Goal: Register for event/course

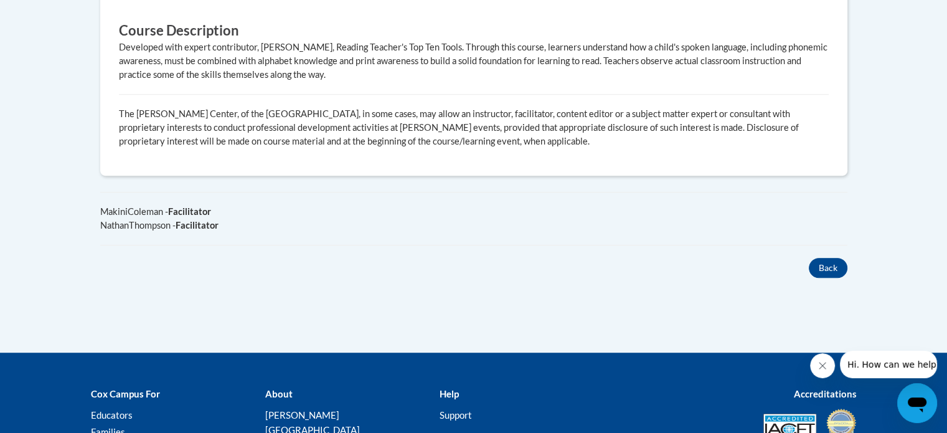
scroll to position [737, 0]
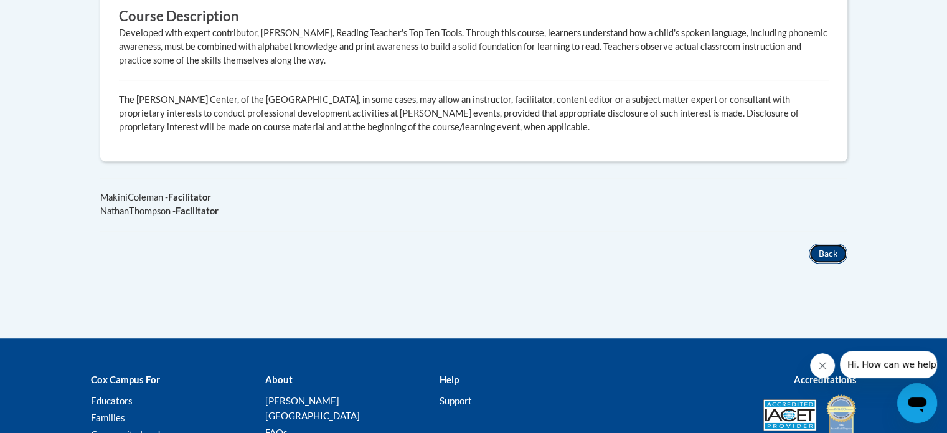
click at [822, 243] on button "Back" at bounding box center [828, 253] width 39 height 20
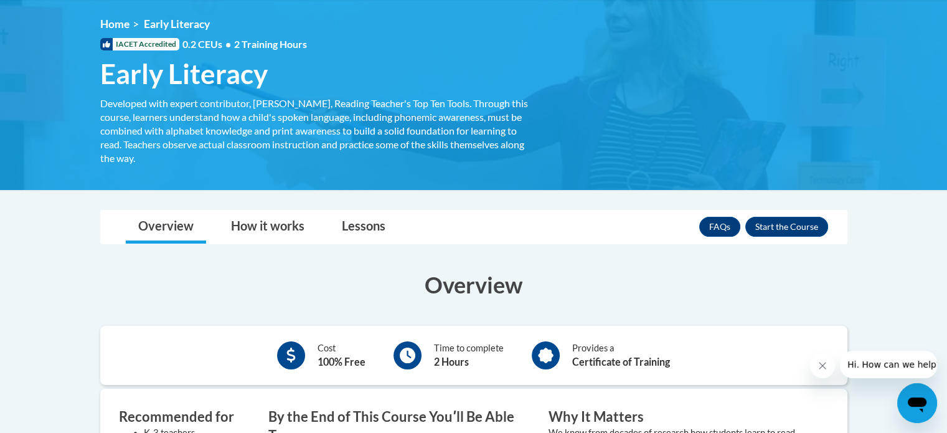
scroll to position [164, 0]
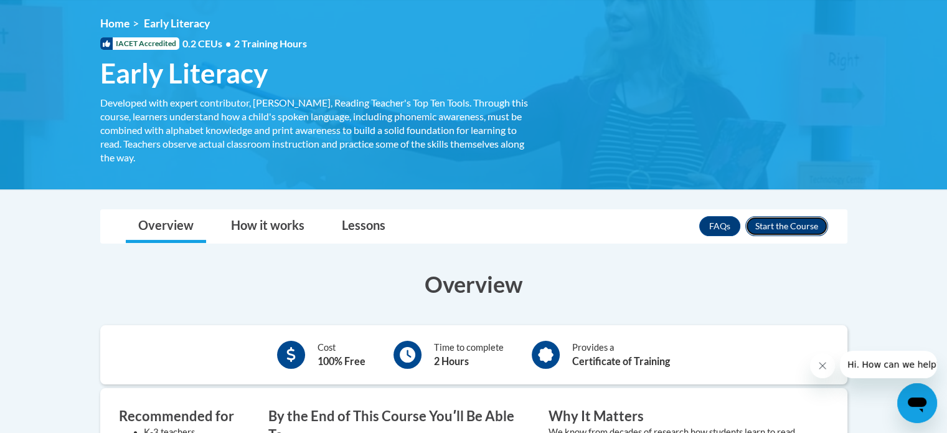
click at [778, 222] on button "Enroll" at bounding box center [786, 226] width 83 height 20
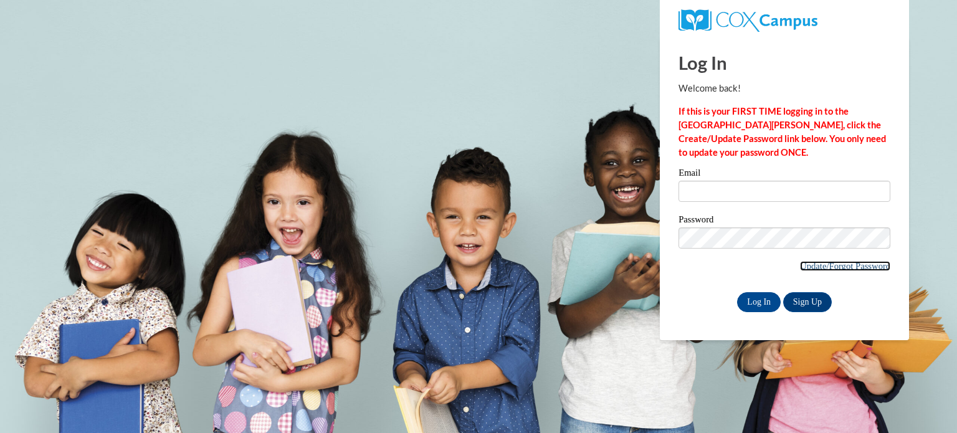
click at [815, 268] on link "Update/Forgot Password" at bounding box center [845, 266] width 90 height 10
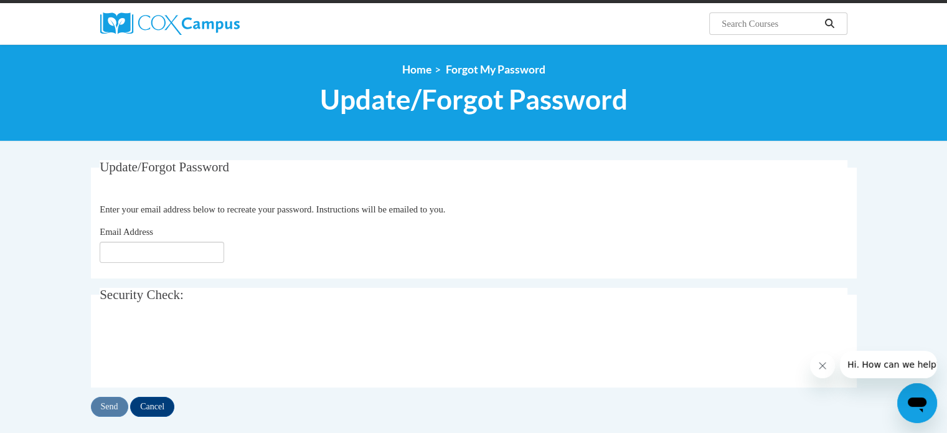
scroll to position [91, 0]
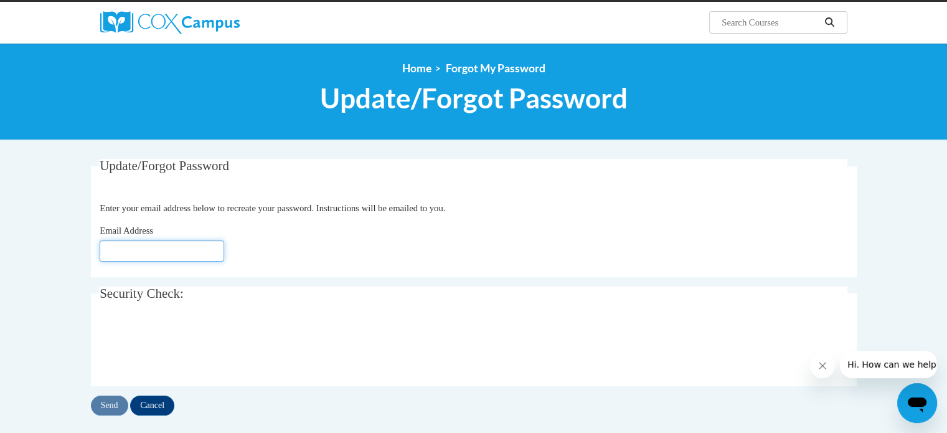
click at [224, 253] on input "Email Address" at bounding box center [162, 250] width 125 height 21
type input "[EMAIL_ADDRESS][DOMAIN_NAME]"
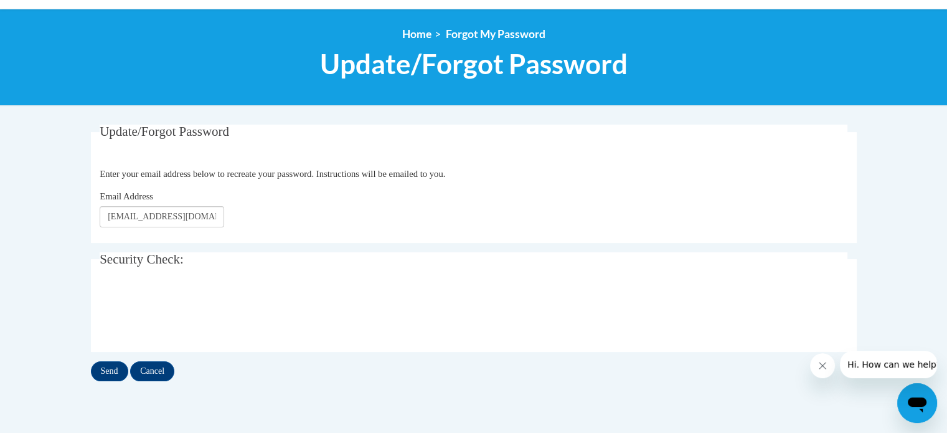
scroll to position [141, 0]
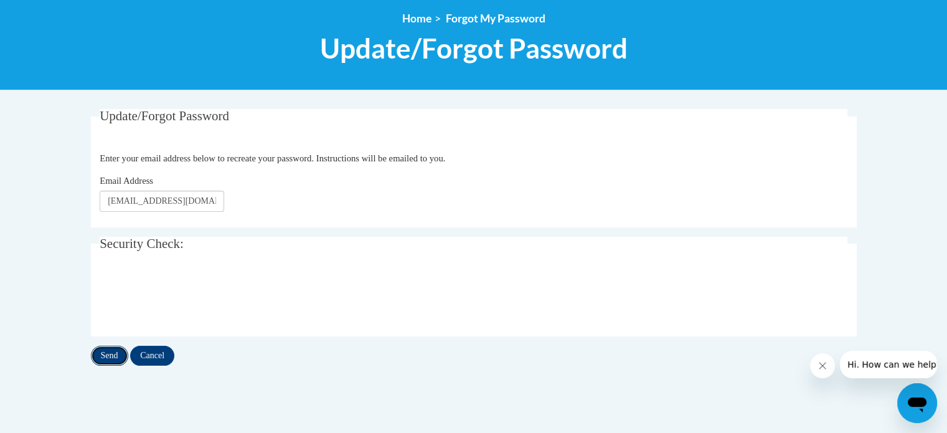
click at [112, 354] on input "Send" at bounding box center [109, 356] width 37 height 20
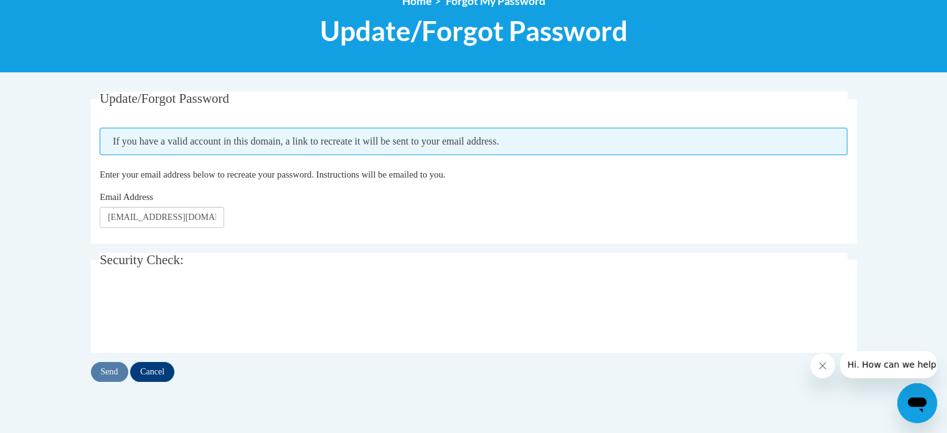
scroll to position [172, 0]
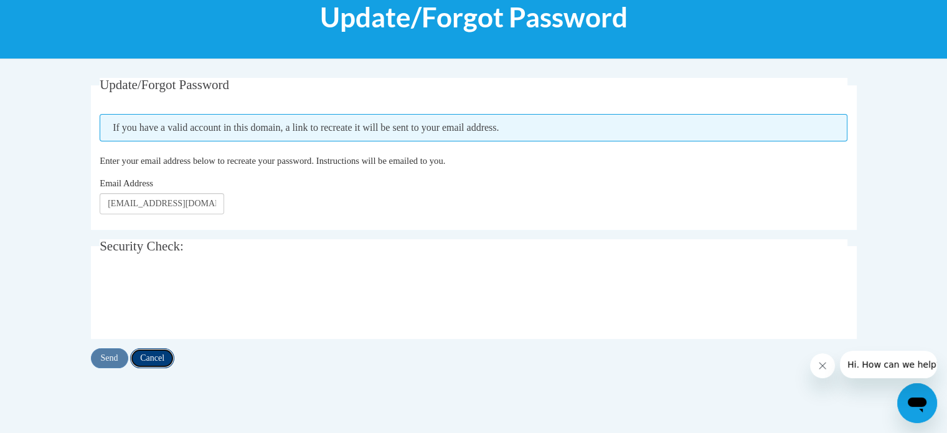
click at [154, 353] on input "Cancel" at bounding box center [152, 358] width 44 height 20
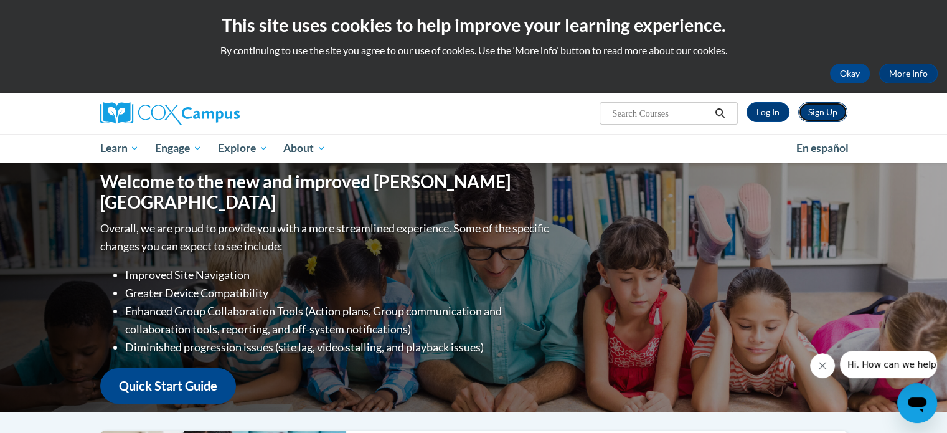
click at [814, 112] on link "Sign Up" at bounding box center [822, 112] width 49 height 20
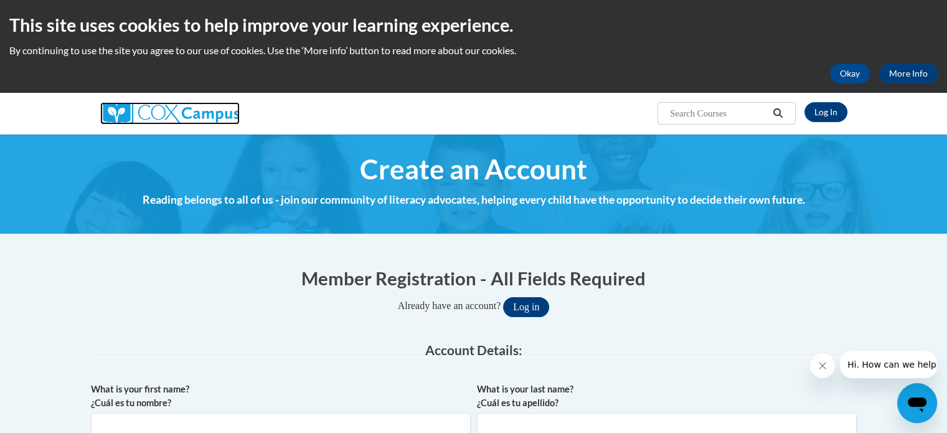
click at [146, 111] on img at bounding box center [169, 113] width 139 height 22
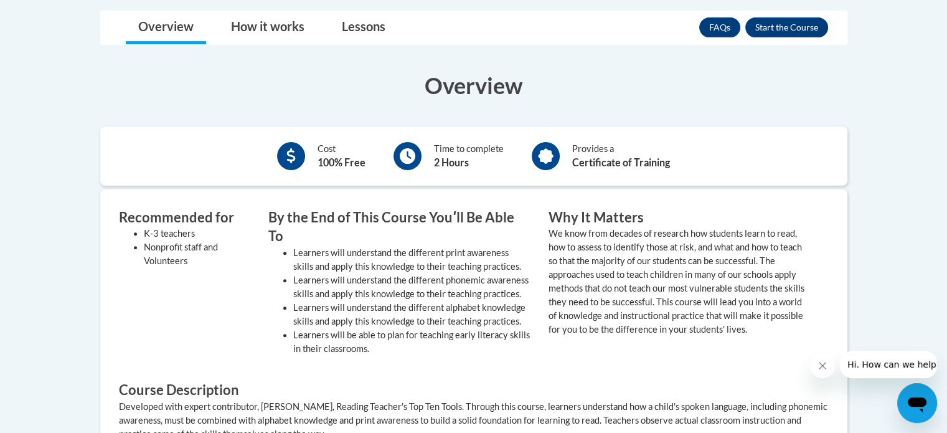
scroll to position [362, 0]
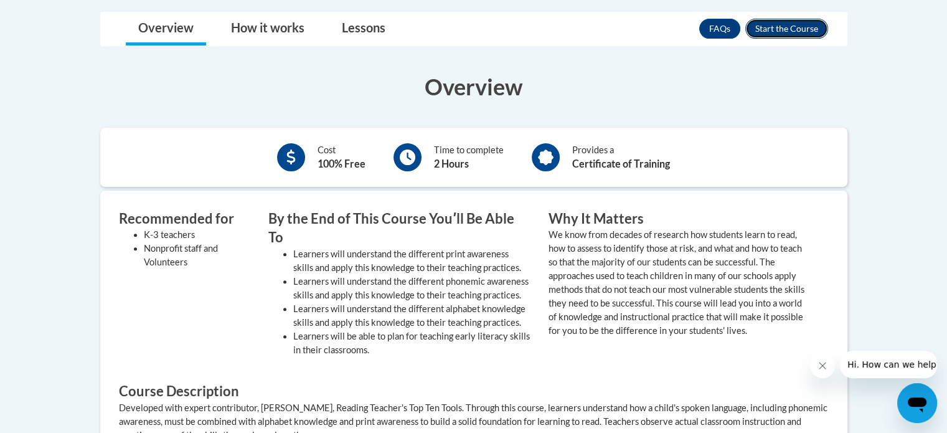
click at [818, 29] on button "Enroll" at bounding box center [786, 29] width 83 height 20
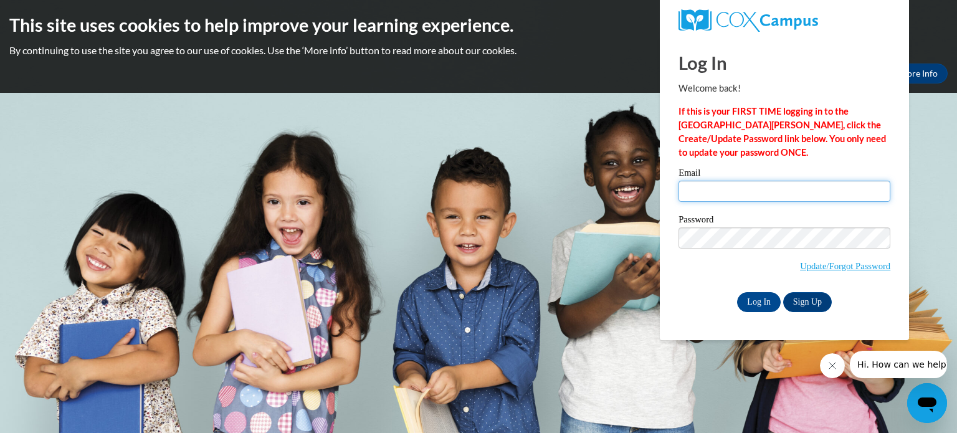
click at [744, 196] on input "Email" at bounding box center [784, 191] width 212 height 21
type input "kcoreasc@students.kennesaw.edu"
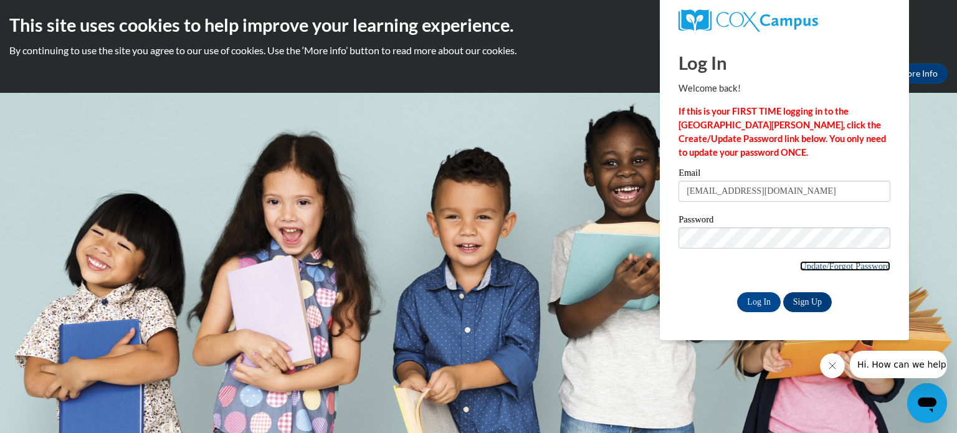
click at [800, 263] on link "Update/Forgot Password" at bounding box center [845, 266] width 90 height 10
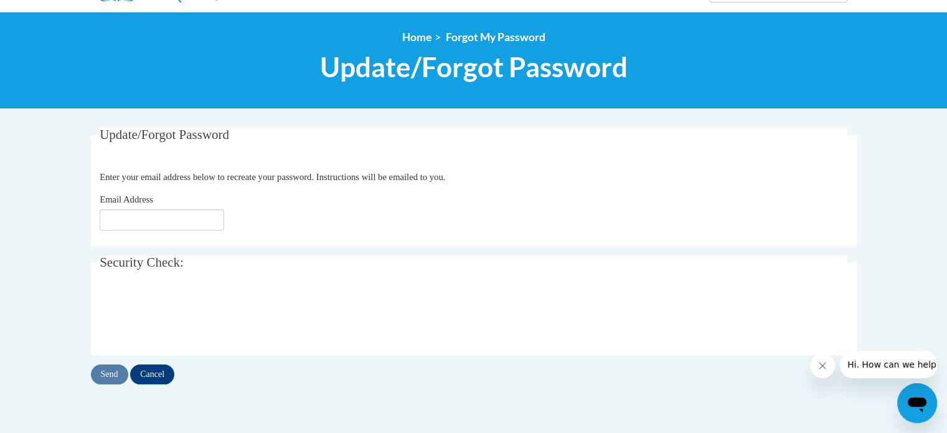
scroll to position [127, 0]
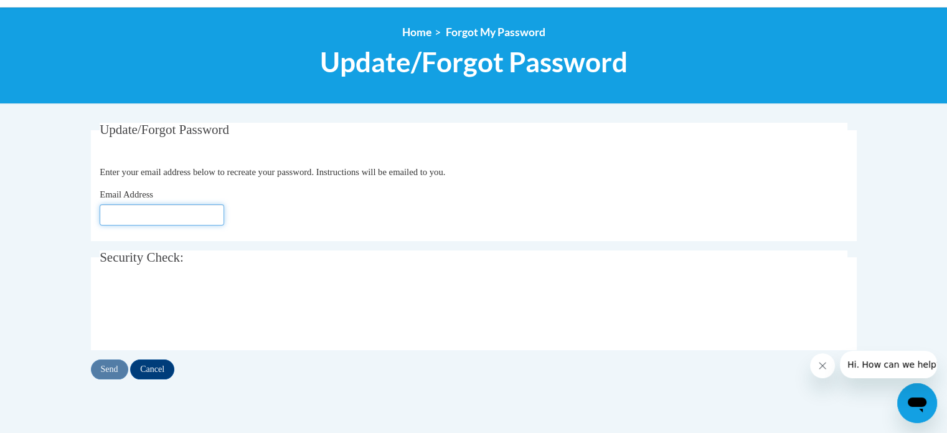
click at [187, 212] on input "Email Address" at bounding box center [162, 214] width 125 height 21
click at [204, 217] on input "Email Address" at bounding box center [162, 214] width 125 height 21
type input "karlarcc3@gmai.com"
click at [107, 366] on input "Send" at bounding box center [109, 369] width 37 height 20
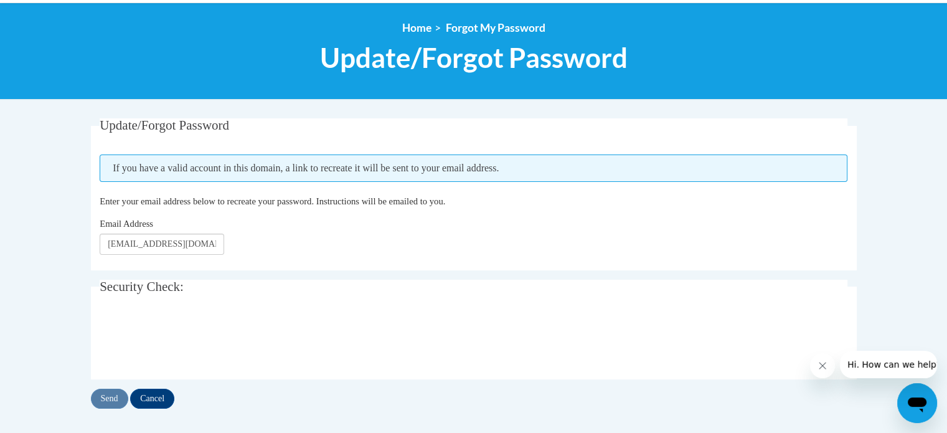
scroll to position [141, 0]
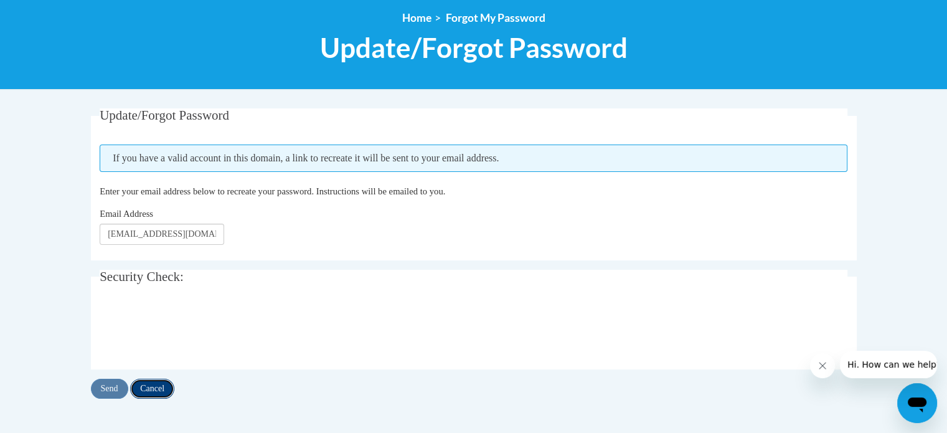
click at [144, 384] on input "Cancel" at bounding box center [152, 389] width 44 height 20
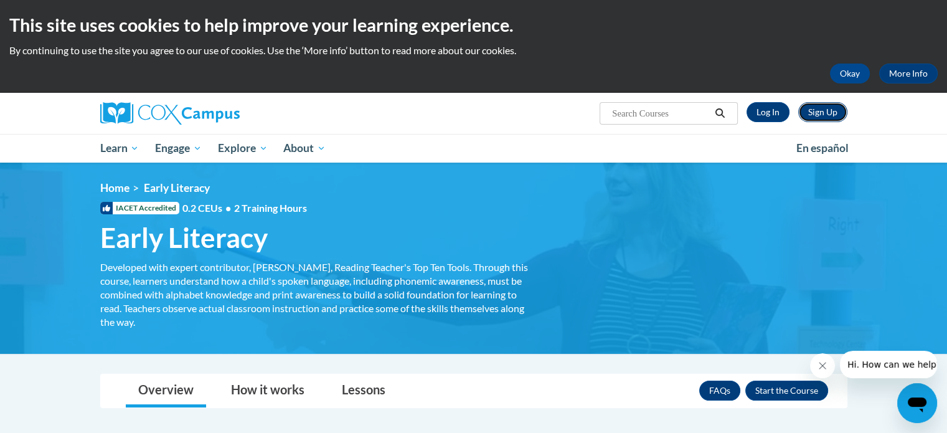
click at [817, 102] on link "Sign Up" at bounding box center [822, 112] width 49 height 20
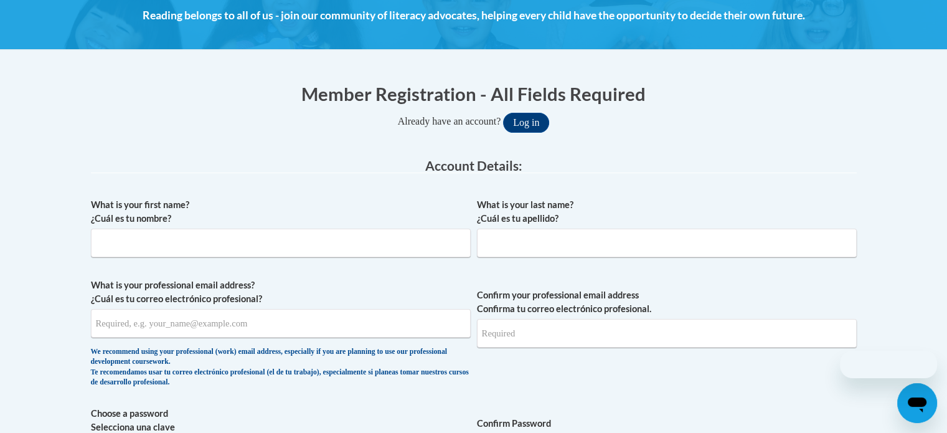
scroll to position [194, 0]
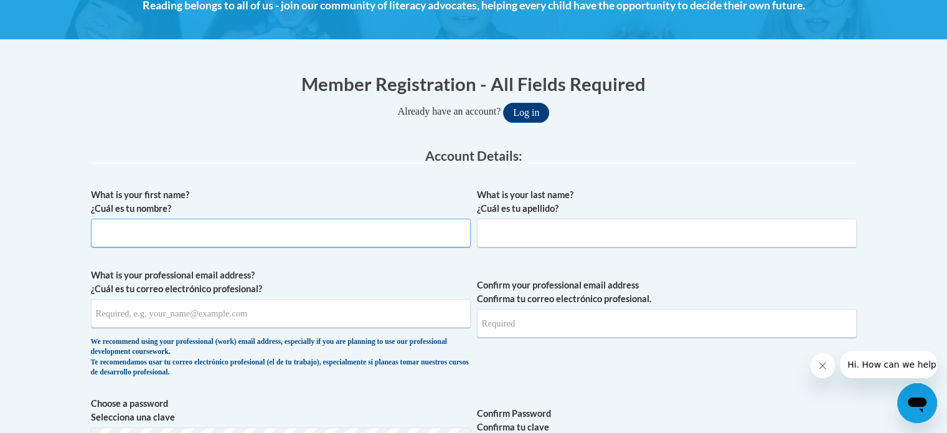
click at [325, 245] on input "What is your first name? ¿Cuál es tu nombre?" at bounding box center [281, 233] width 380 height 29
type input "Karla"
type input "Coreas Chicas"
click at [298, 309] on input "What is your professional email address? ¿Cuál es tu correo electrónico profesi…" at bounding box center [281, 313] width 380 height 29
type input "kcoreasc@students.kennesaw.edu"
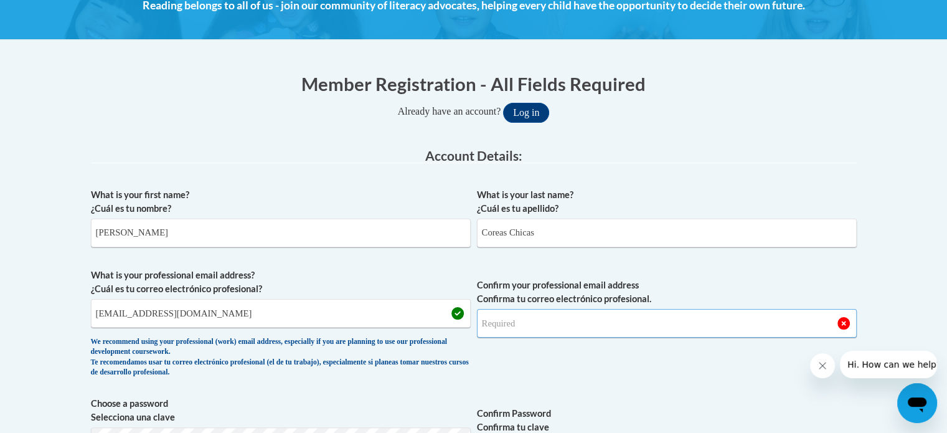
click at [512, 324] on input "Confirm your professional email address Confirma tu correo electrónico profesio…" at bounding box center [667, 323] width 380 height 29
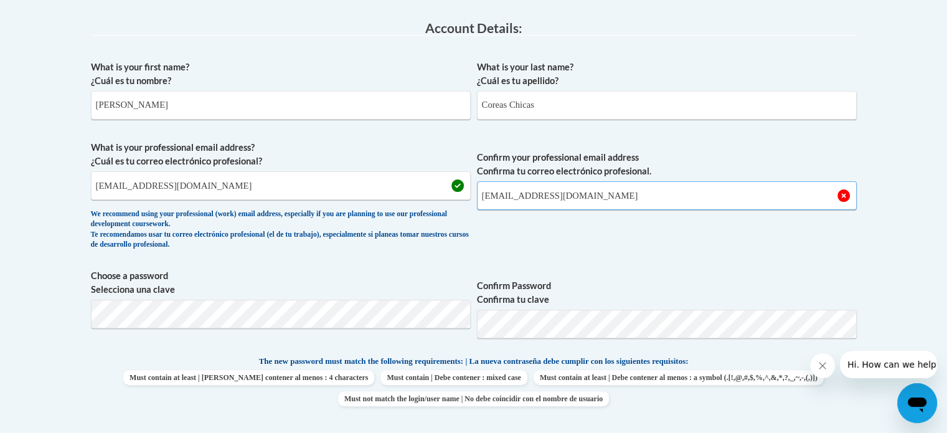
scroll to position [381, 0]
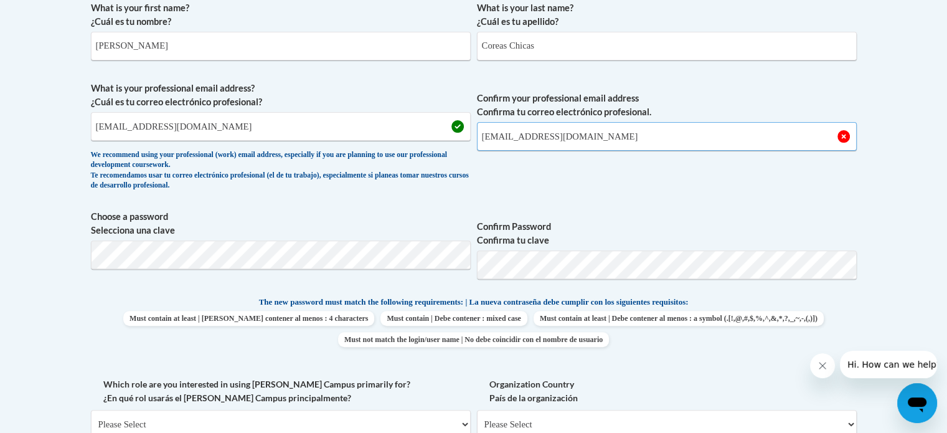
type input "kcoreasc@students.kennesaw.edu"
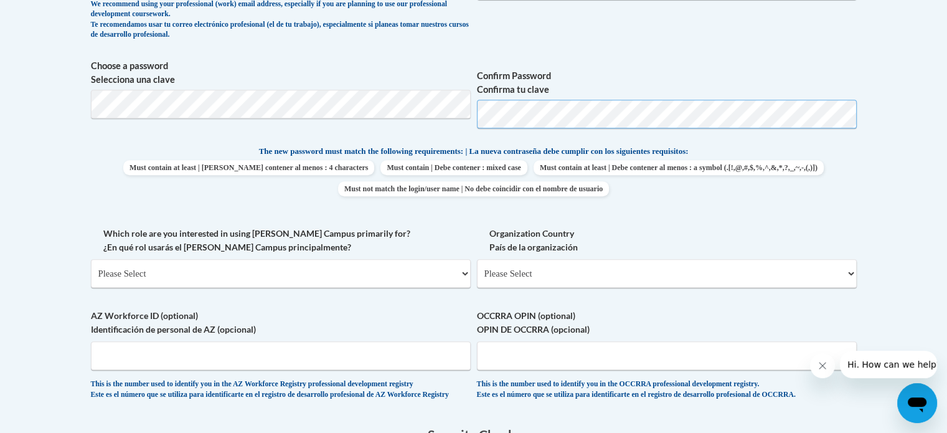
scroll to position [538, 0]
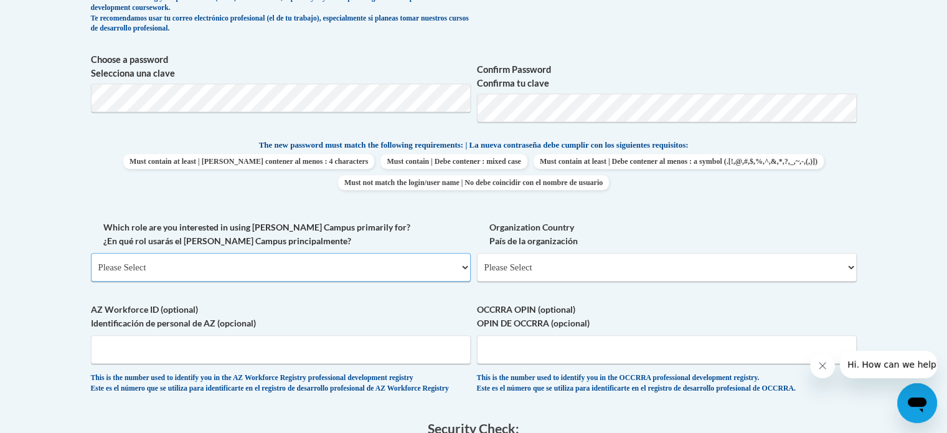
click at [339, 271] on select "Please Select College/University | Colegio/Universidad Community/Nonprofit Part…" at bounding box center [281, 267] width 380 height 29
select select "5a18ea06-2b54-4451-96f2-d152daf9eac5"
click at [91, 253] on select "Please Select College/University | Colegio/Universidad Community/Nonprofit Part…" at bounding box center [281, 267] width 380 height 29
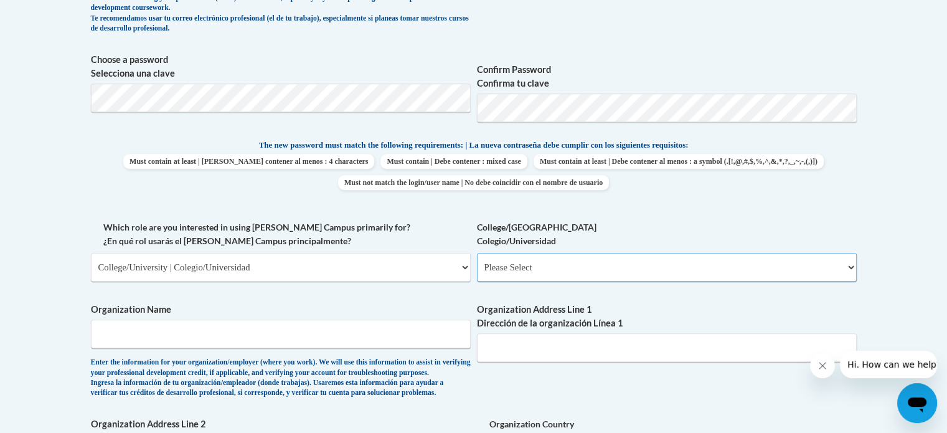
click at [518, 271] on select "Please Select College/University Staff | Empleado universitario College/Univers…" at bounding box center [667, 267] width 380 height 29
select select "99b32b07-cffc-426c-8bf6-0cd77760d84b"
click at [477, 253] on select "Please Select College/University Staff | Empleado universitario College/Univers…" at bounding box center [667, 267] width 380 height 29
click at [364, 342] on input "Organization Name" at bounding box center [281, 333] width 380 height 29
type input "Kennesaw State University"
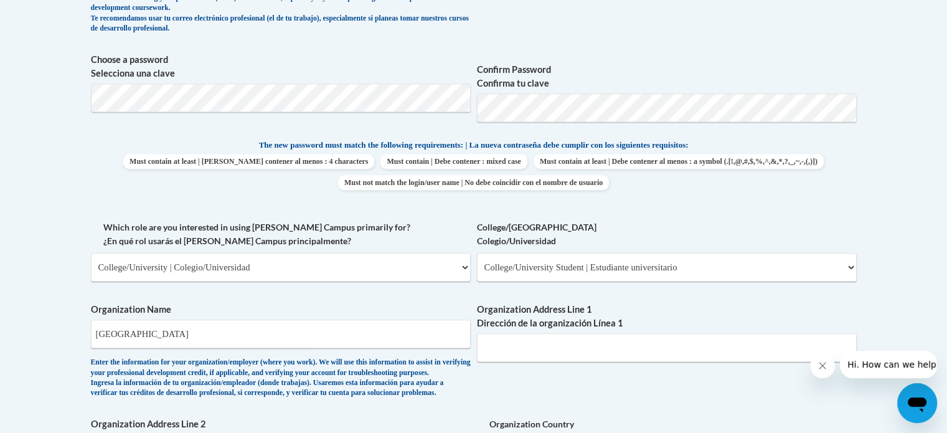
drag, startPoint x: 523, startPoint y: 359, endPoint x: 551, endPoint y: 379, distance: 34.8
click at [551, 379] on div "What is your first name? ¿Cuál es tu nombre? Karla What is your last name? ¿Cuá…" at bounding box center [474, 220] width 766 height 765
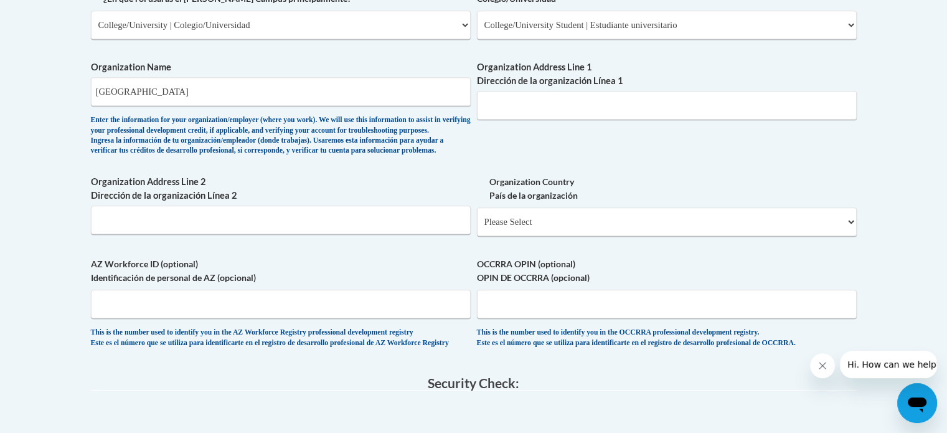
scroll to position [780, 0]
click at [546, 246] on div "Organization Country País de la organización Please Select United States | Esta…" at bounding box center [667, 211] width 380 height 70
click at [516, 237] on select "Please Select United States | Estados Unidos Outside of the United States | Fue…" at bounding box center [667, 222] width 380 height 29
select select "ad49bcad-a171-4b2e-b99c-48b446064914"
click at [477, 227] on select "Please Select United States | Estados Unidos Outside of the United States | Fue…" at bounding box center [667, 222] width 380 height 29
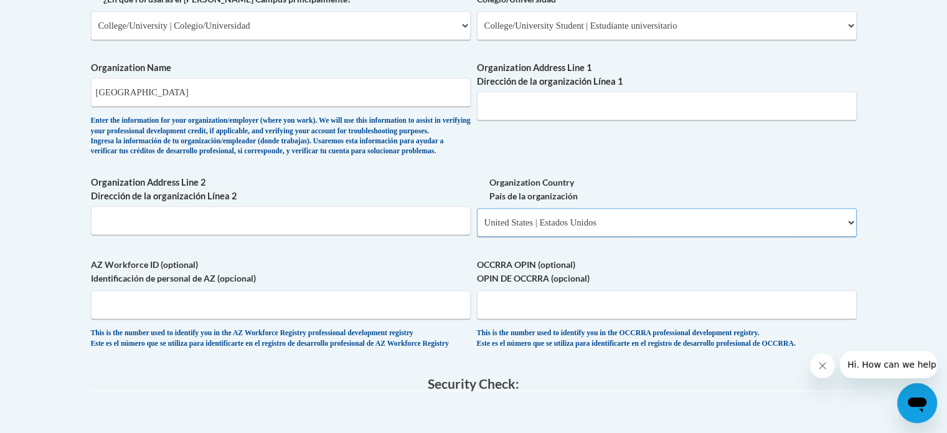
select select
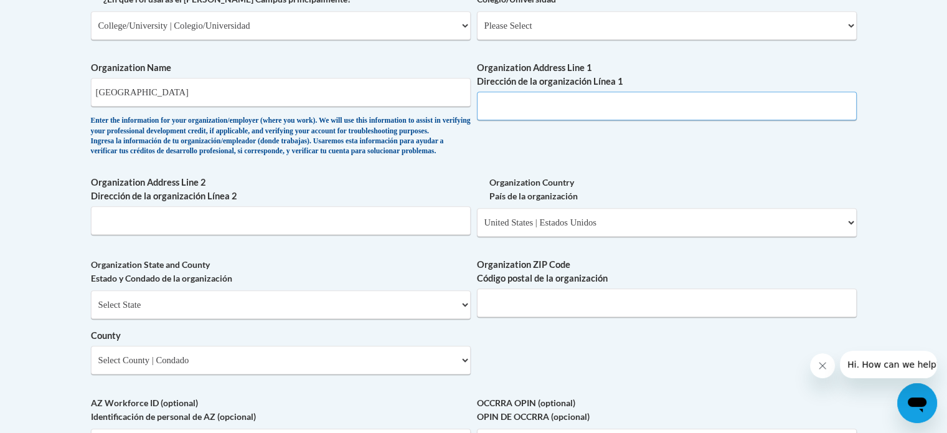
click at [521, 110] on input "Organization Address Line 1 Dirección de la organización Línea 1" at bounding box center [667, 106] width 380 height 29
click at [343, 342] on div "Select State Alabama Alaska Arizona Arkansas California Colorado Connecticut De…" at bounding box center [281, 332] width 380 height 84
click at [334, 319] on select "Select State Alabama Alaska Arizona Arkansas California Colorado Connecticut De…" at bounding box center [281, 304] width 380 height 29
select select "Georgia"
click at [91, 310] on select "Select State Alabama Alaska Arizona Arkansas California Colorado Connecticut De…" at bounding box center [281, 304] width 380 height 29
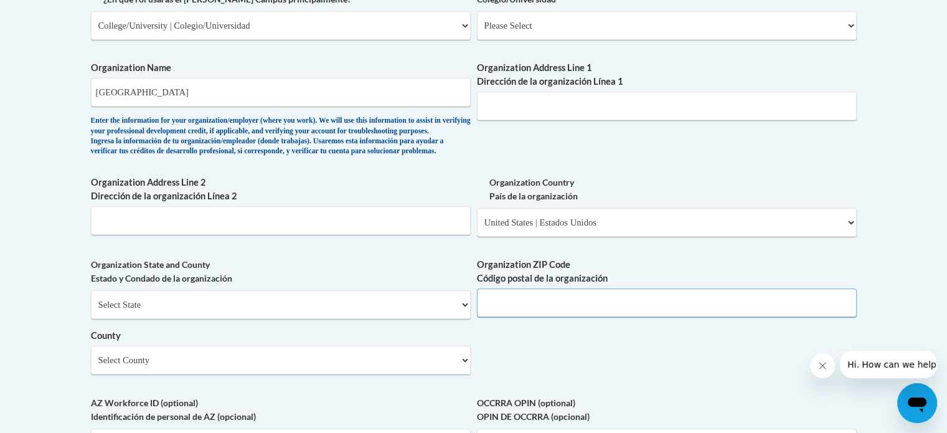
click at [556, 317] on input "Organization ZIP Code Código postal de la organización" at bounding box center [667, 302] width 380 height 29
type input "30144"
click at [456, 374] on select "Select County Appling Atkinson Bacon Baker Baldwin Banks Barrow Bartow Ben Hill…" at bounding box center [281, 360] width 380 height 29
select select "Cobb"
click at [91, 366] on select "Select County Appling Atkinson Bacon Baker Baldwin Banks Barrow Bartow Ben Hill…" at bounding box center [281, 360] width 380 height 29
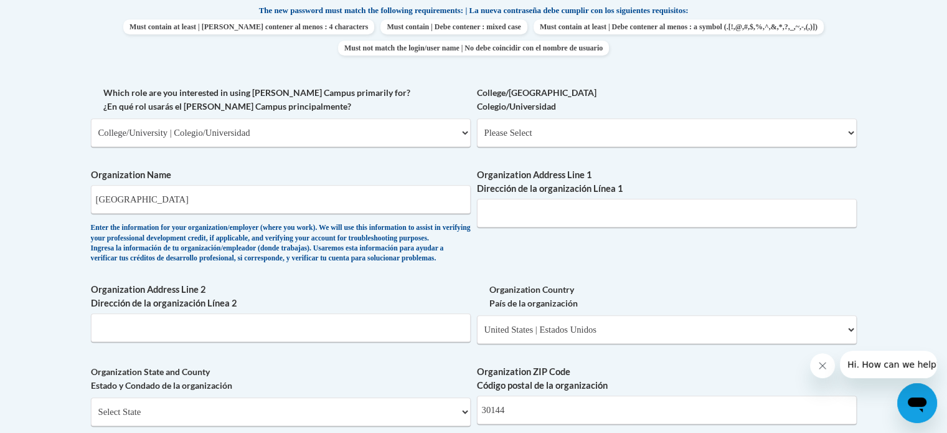
scroll to position [671, 0]
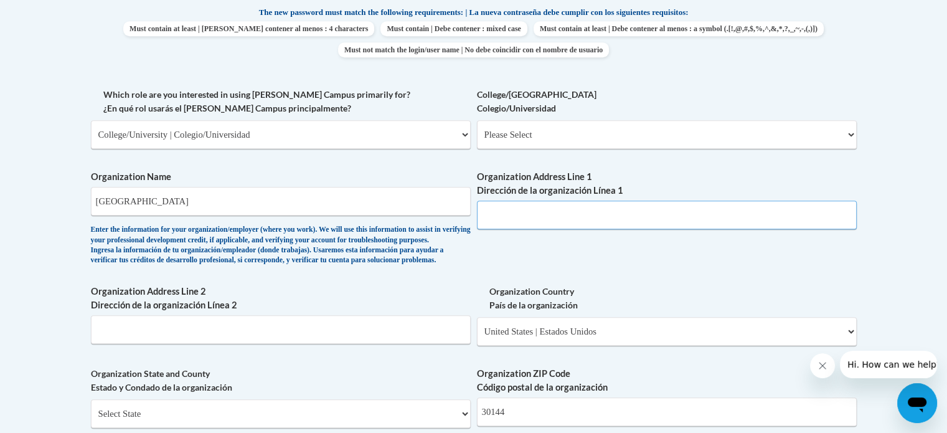
click at [526, 224] on input "Organization Address Line 1 Dirección de la organización Línea 1" at bounding box center [667, 215] width 380 height 29
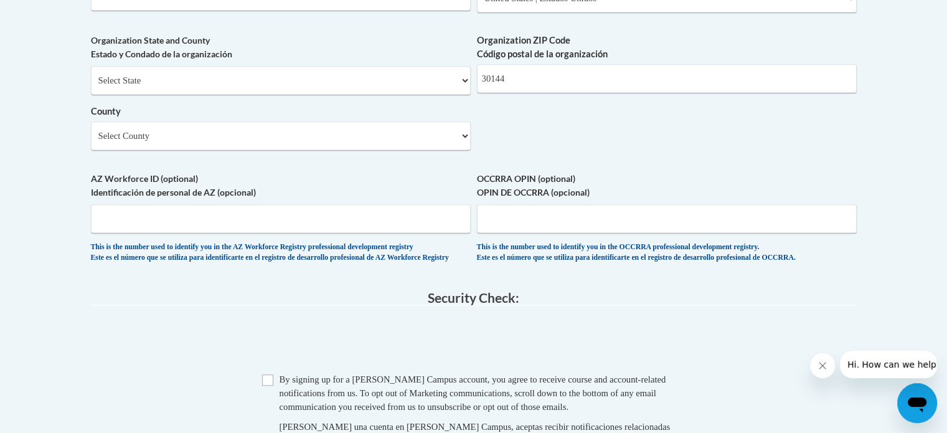
scroll to position [1006, 0]
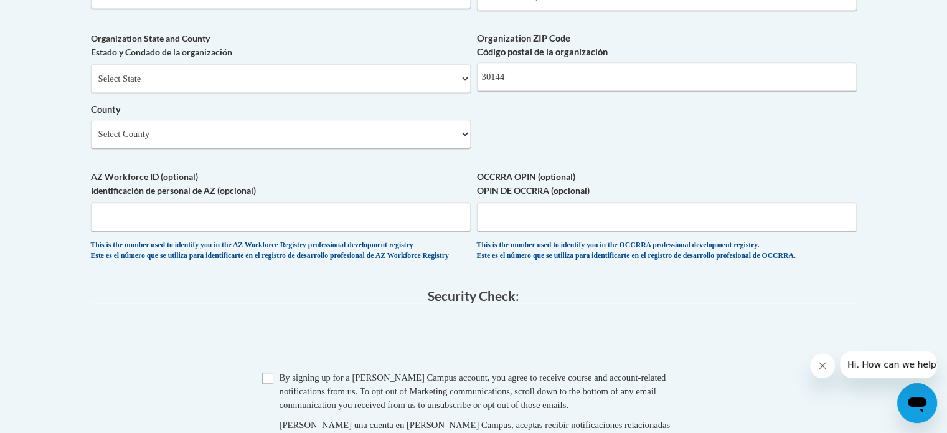
type input "1000 Chastain Rd Kennesaw, Georgia"
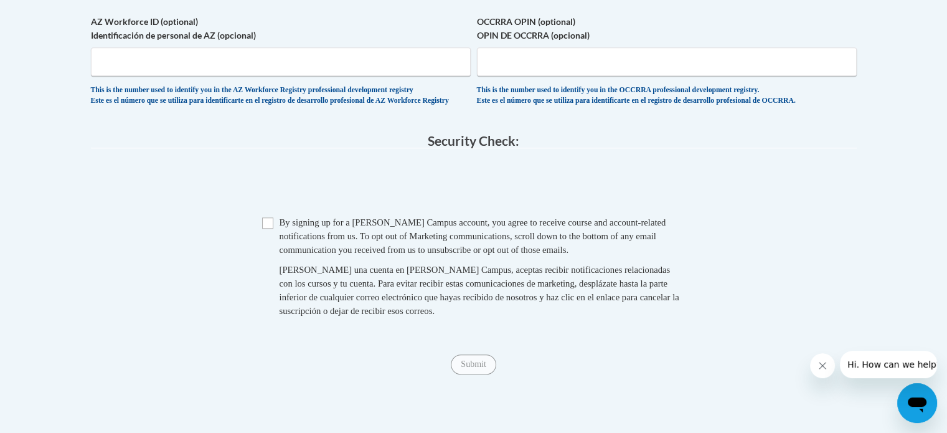
scroll to position [1166, 0]
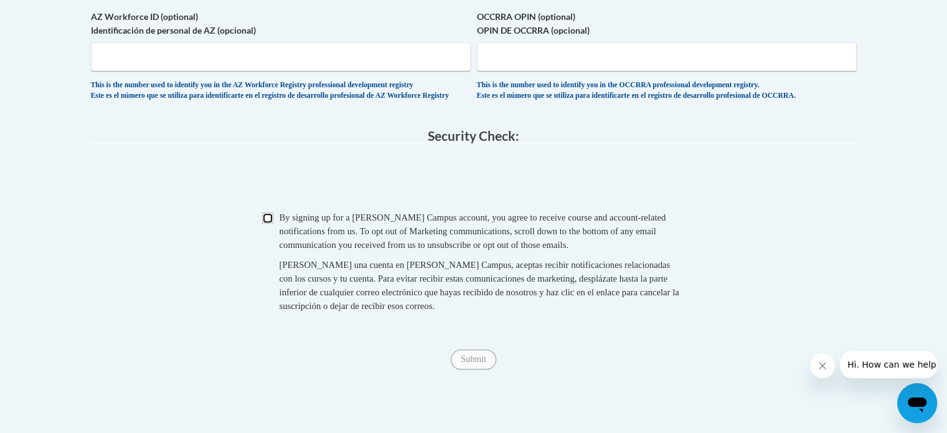
click at [267, 224] on input "Checkbox" at bounding box center [267, 217] width 11 height 11
checkbox input "true"
click at [466, 369] on input "Submit" at bounding box center [473, 359] width 45 height 20
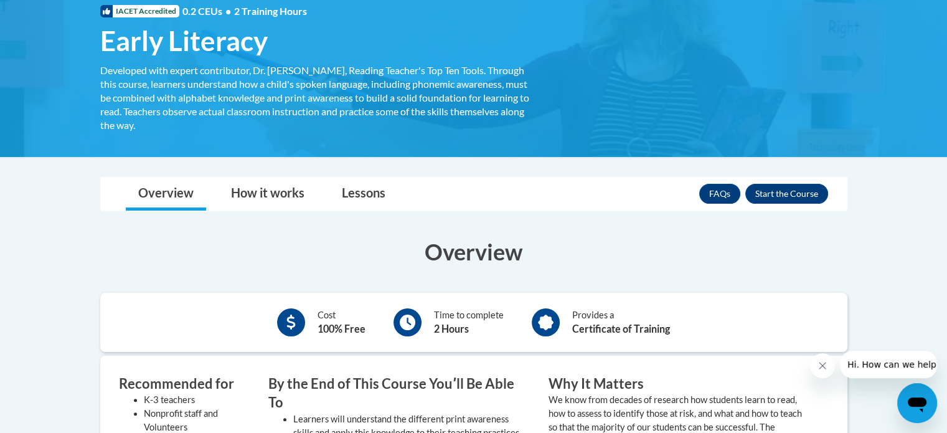
scroll to position [198, 0]
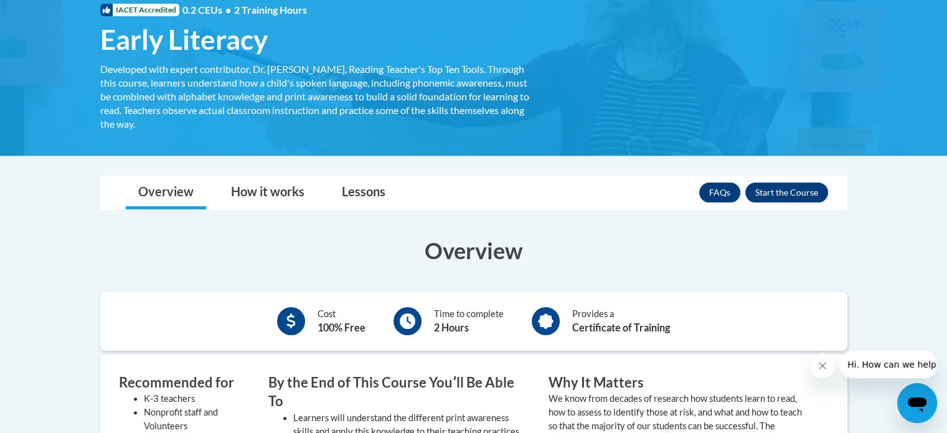
click at [809, 177] on div "FAQs Enroll" at bounding box center [763, 192] width 129 height 32
click at [810, 189] on button "Enroll" at bounding box center [786, 192] width 83 height 20
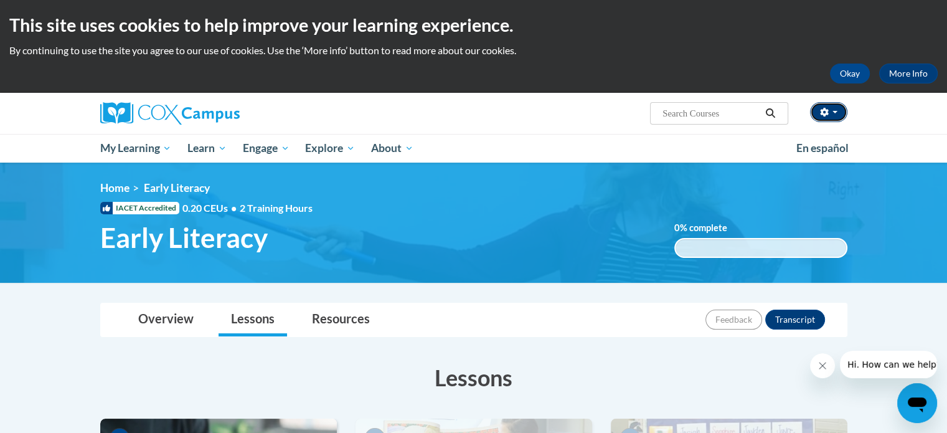
click at [834, 114] on button "button" at bounding box center [828, 112] width 37 height 20
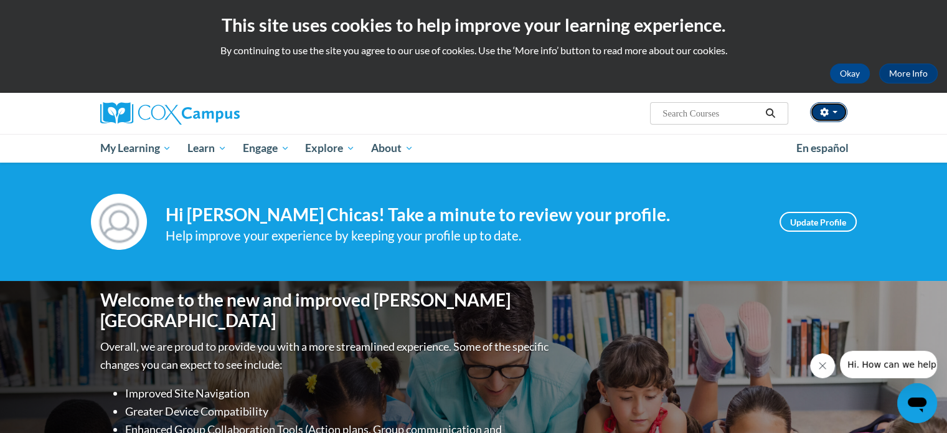
click at [822, 116] on button "button" at bounding box center [828, 112] width 37 height 20
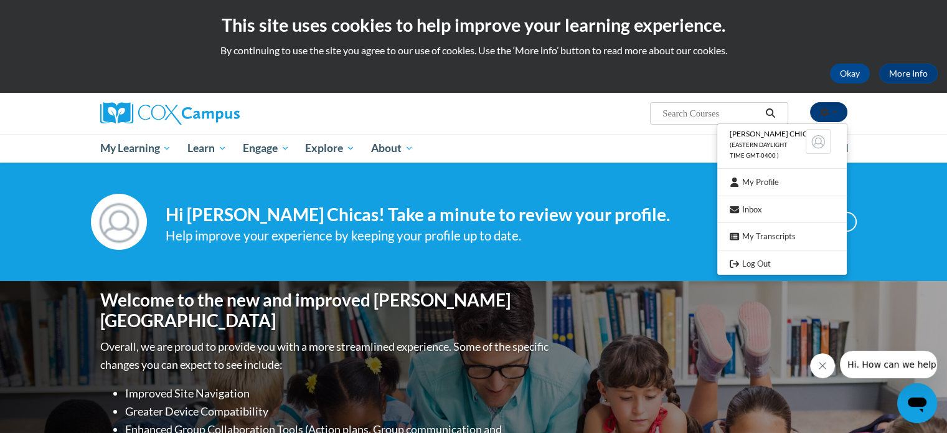
click at [822, 116] on button "button" at bounding box center [828, 112] width 37 height 20
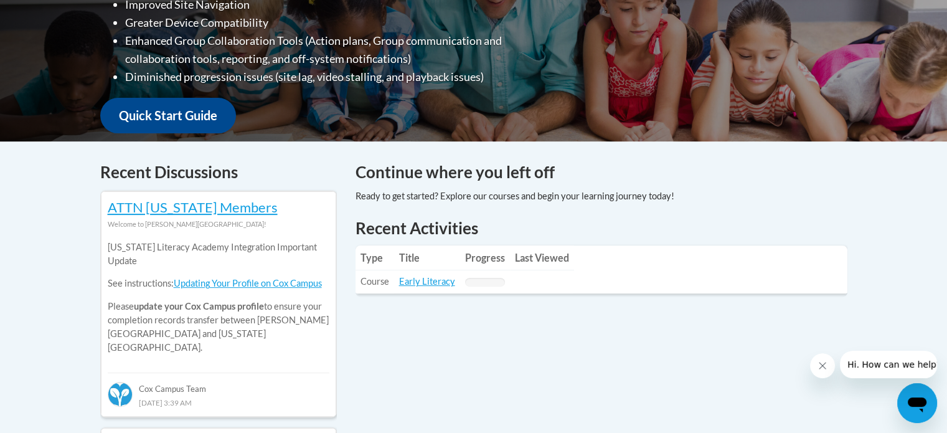
scroll to position [420, 0]
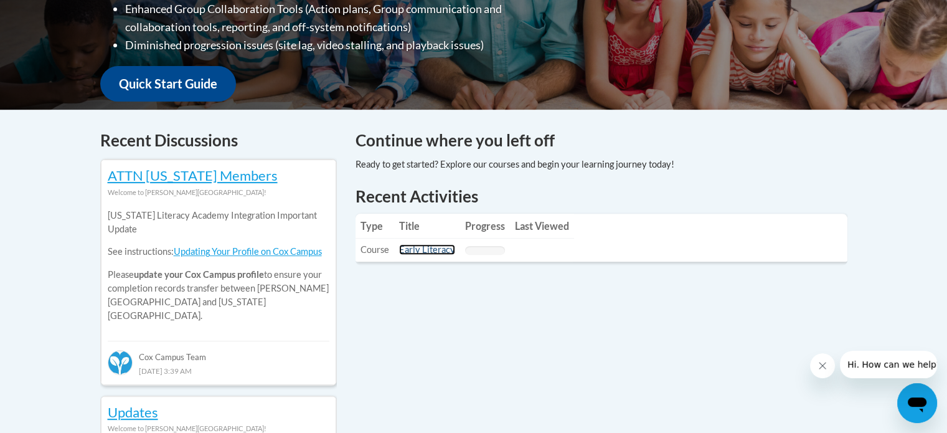
click at [437, 245] on link "Early Literacy" at bounding box center [427, 249] width 56 height 11
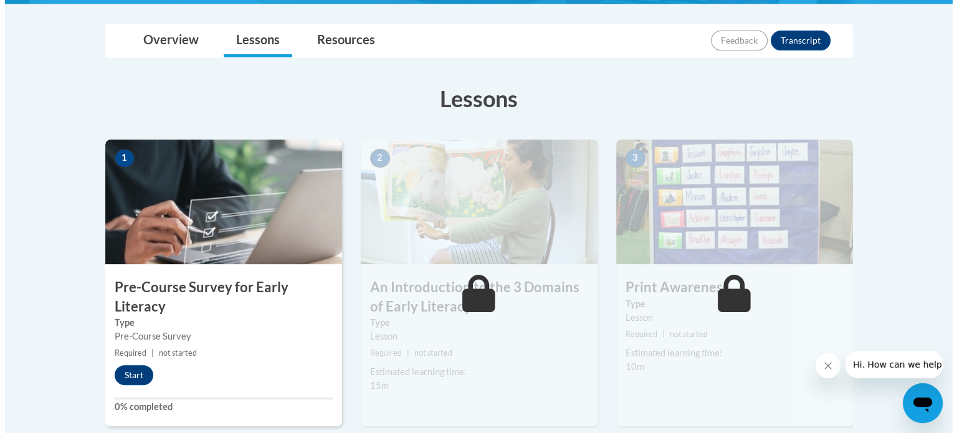
scroll to position [292, 0]
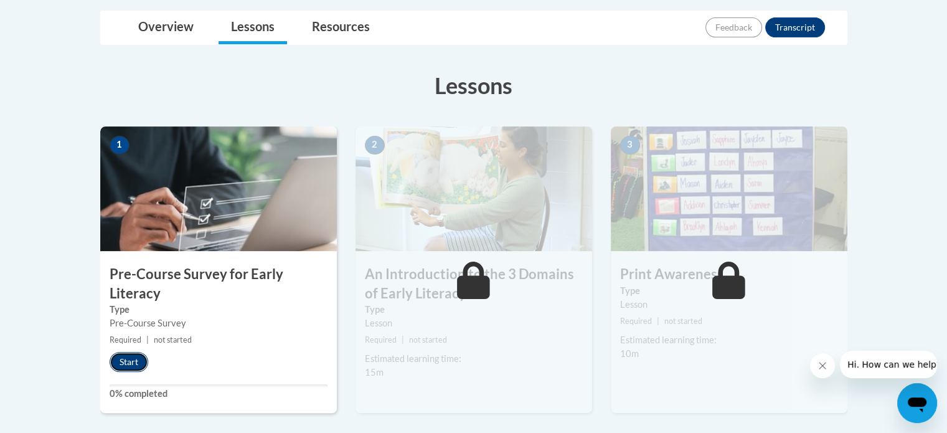
click at [138, 363] on button "Start" at bounding box center [129, 362] width 39 height 20
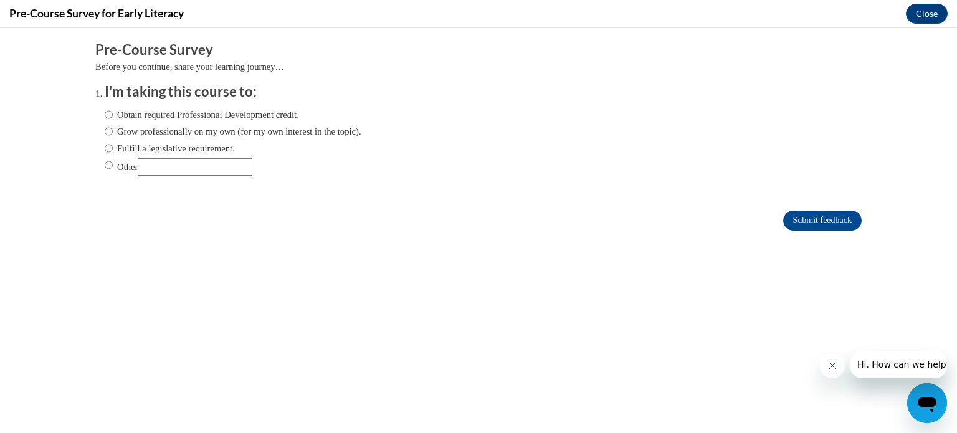
scroll to position [0, 0]
click at [185, 113] on label "Obtain required Professional Development credit." at bounding box center [202, 115] width 194 height 14
click at [113, 113] on input "Obtain required Professional Development credit." at bounding box center [109, 115] width 8 height 14
radio input "true"
click at [817, 214] on input "Submit feedback" at bounding box center [822, 220] width 78 height 20
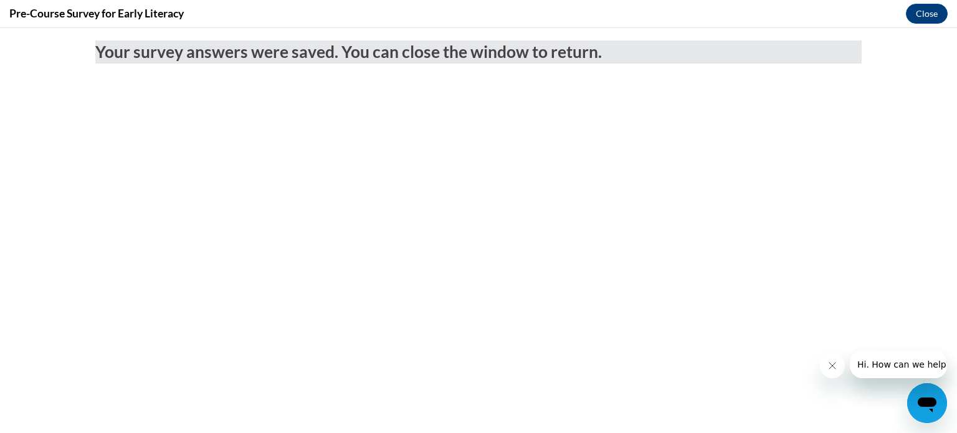
click at [831, 367] on icon "Close message from company" at bounding box center [831, 366] width 10 height 10
click at [940, 19] on button "Close" at bounding box center [926, 14] width 42 height 20
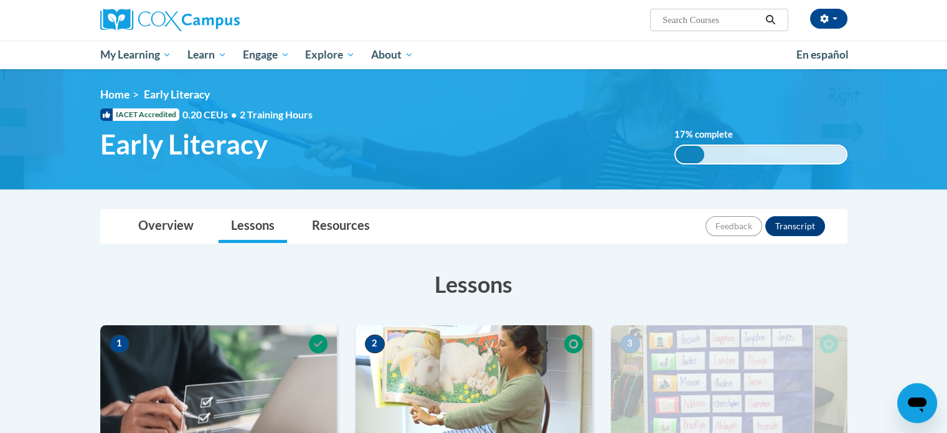
scroll to position [98, 0]
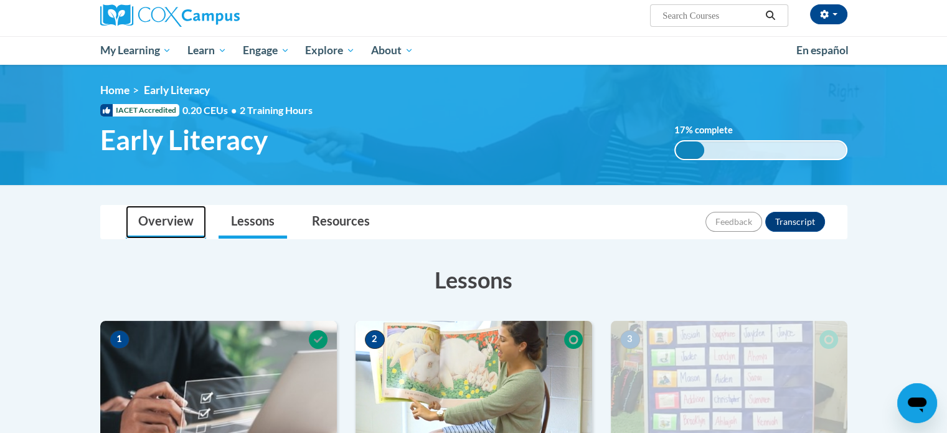
click at [171, 222] on link "Overview" at bounding box center [166, 221] width 80 height 33
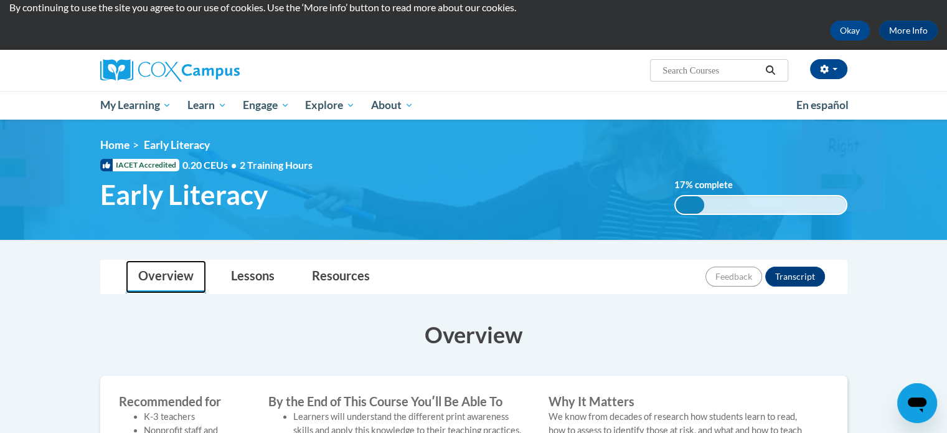
scroll to position [42, 0]
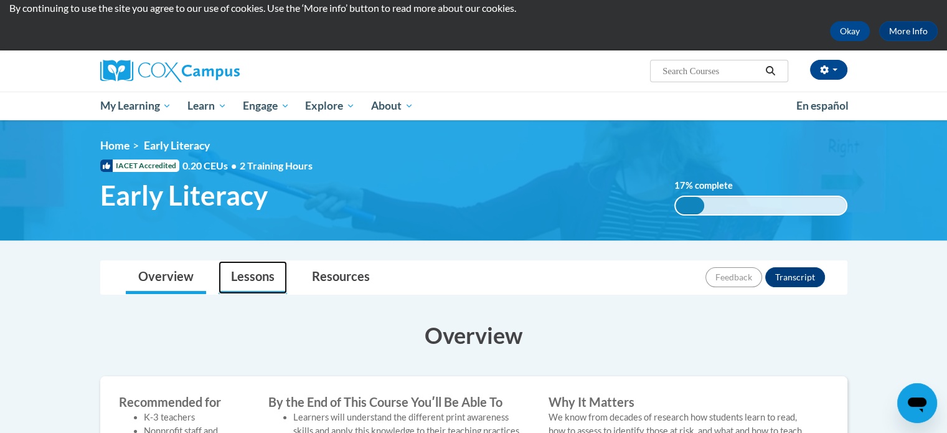
click at [252, 279] on link "Lessons" at bounding box center [253, 277] width 68 height 33
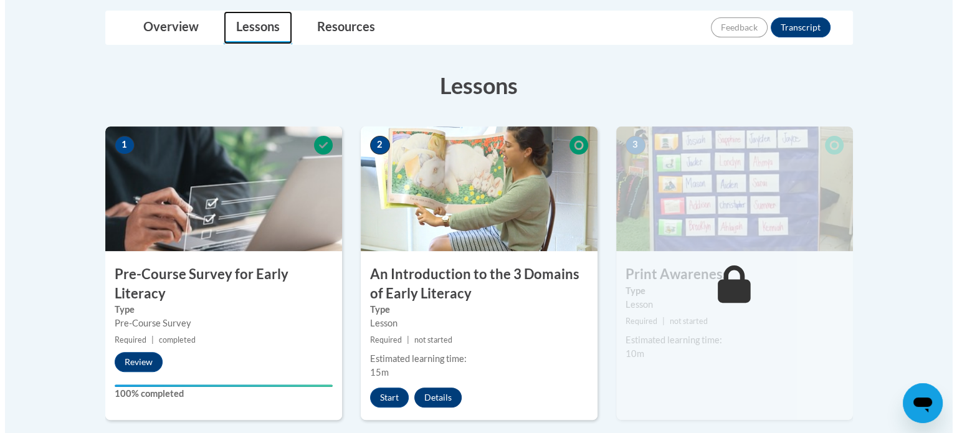
scroll to position [293, 0]
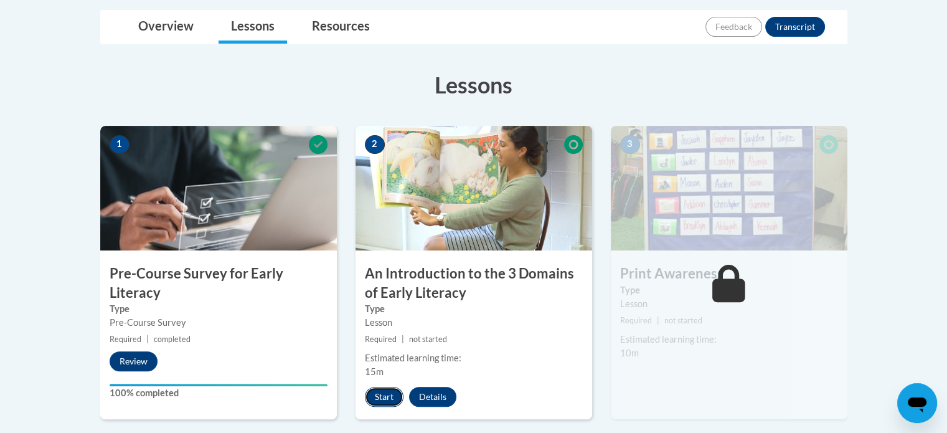
click at [382, 400] on button "Start" at bounding box center [384, 397] width 39 height 20
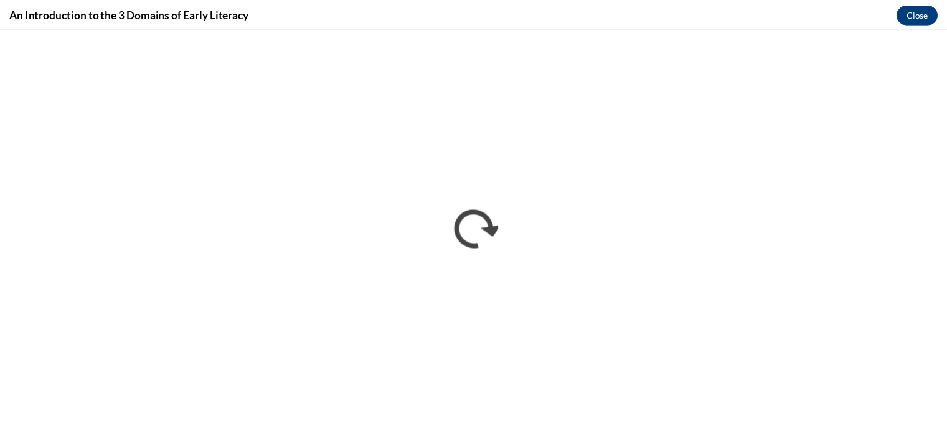
scroll to position [0, 0]
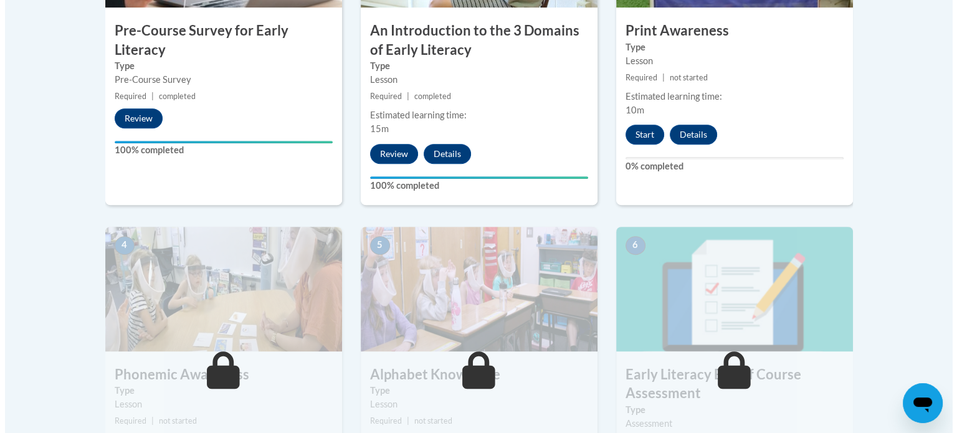
scroll to position [529, 0]
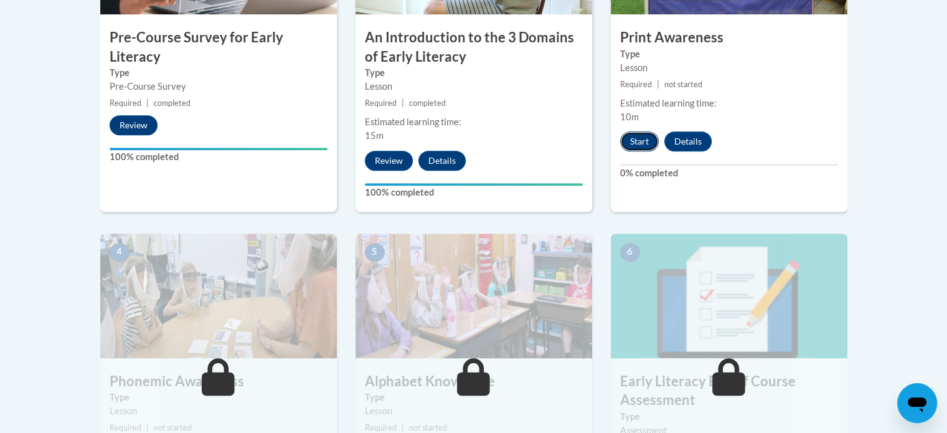
click at [631, 143] on button "Start" at bounding box center [639, 141] width 39 height 20
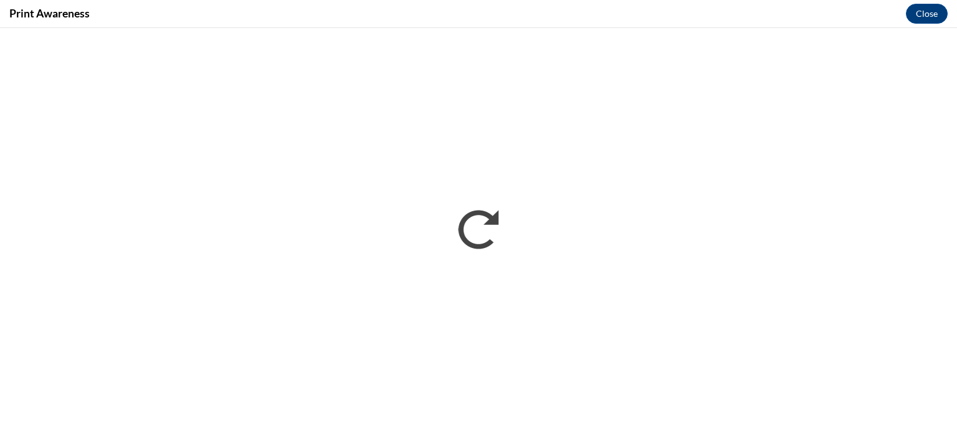
scroll to position [0, 0]
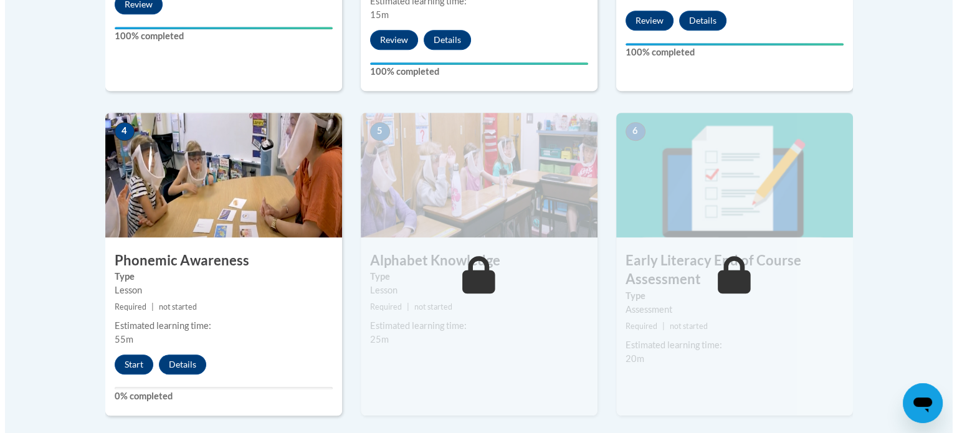
scroll to position [650, 0]
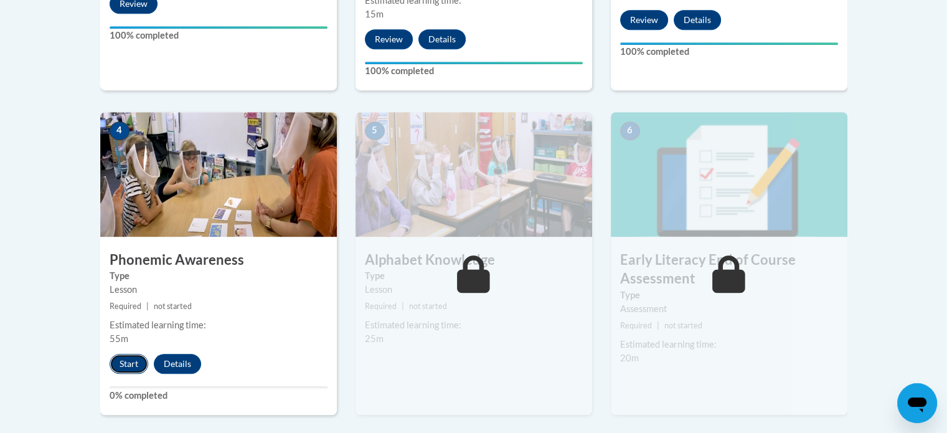
click at [137, 364] on button "Start" at bounding box center [129, 364] width 39 height 20
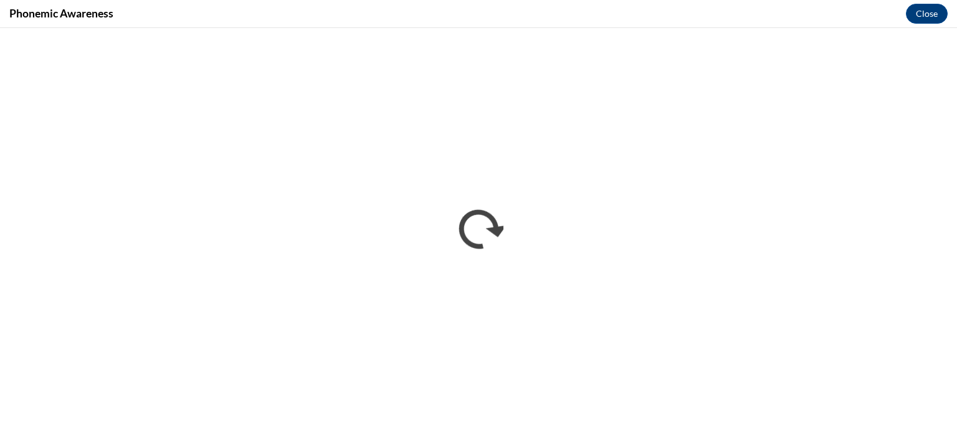
scroll to position [0, 0]
